Goal: Transaction & Acquisition: Purchase product/service

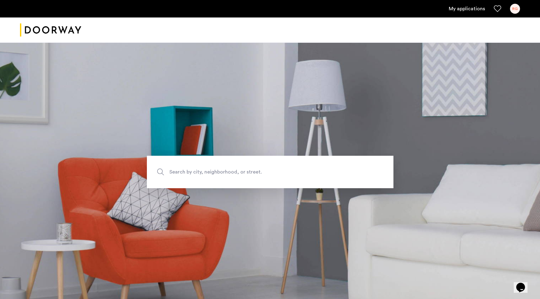
click at [466, 10] on link "My applications" at bounding box center [467, 8] width 36 height 7
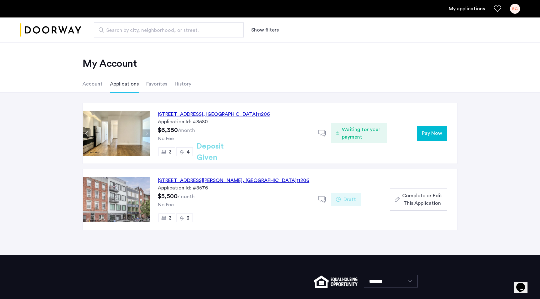
click at [439, 132] on span "Pay Now" at bounding box center [432, 133] width 20 height 7
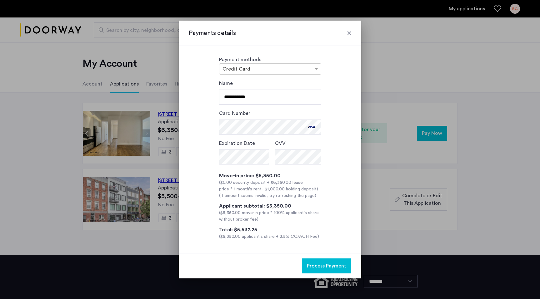
click at [330, 265] on span "Process Payment" at bounding box center [326, 265] width 39 height 7
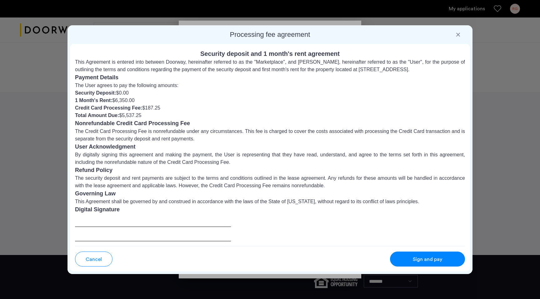
click at [250, 112] on li "Total Amount Due: $5,537.25" at bounding box center [270, 115] width 390 height 7
click at [426, 260] on span "Sign and pay" at bounding box center [427, 259] width 29 height 7
